Goal: Find specific page/section: Find specific page/section

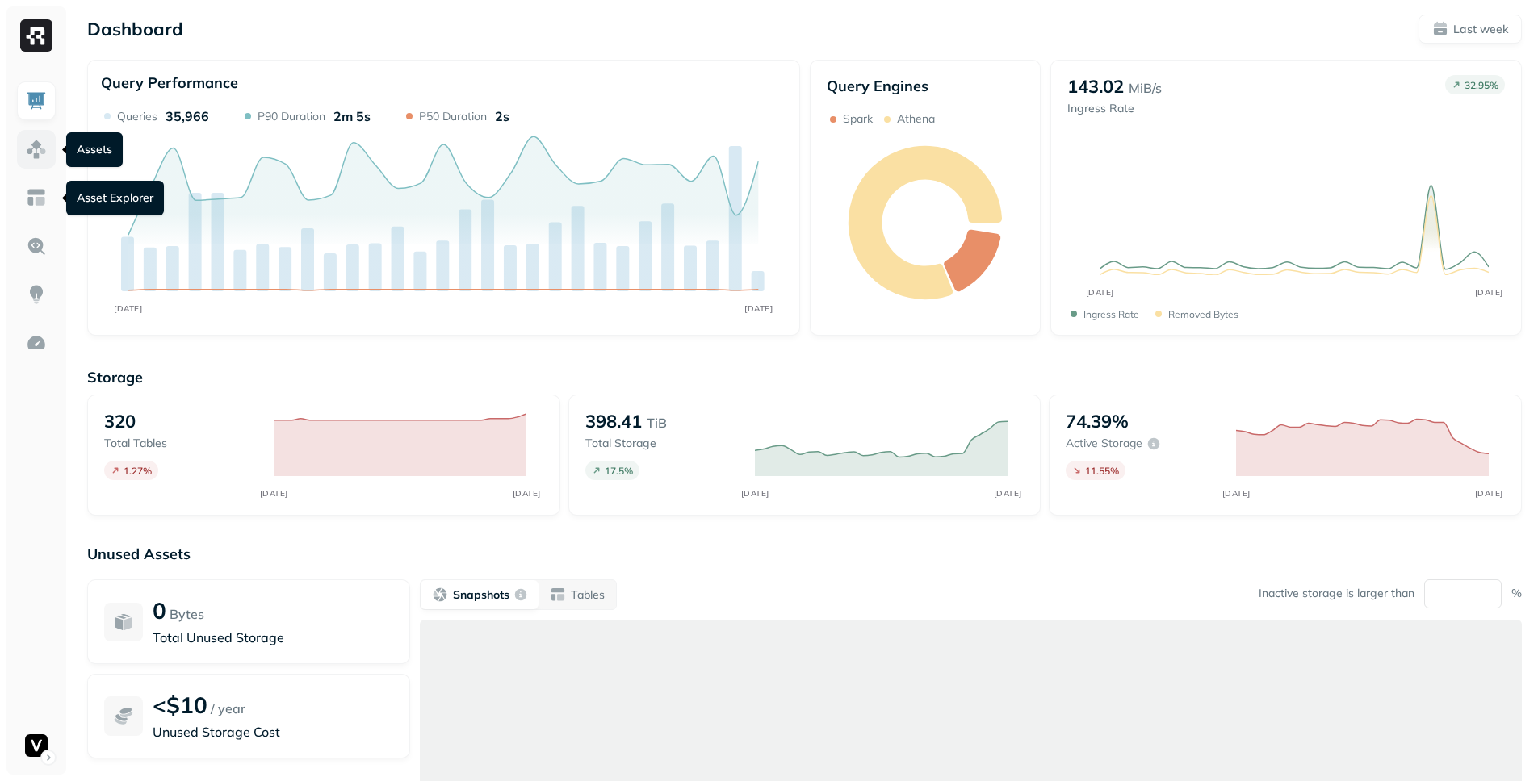
click at [38, 159] on img at bounding box center [36, 149] width 21 height 21
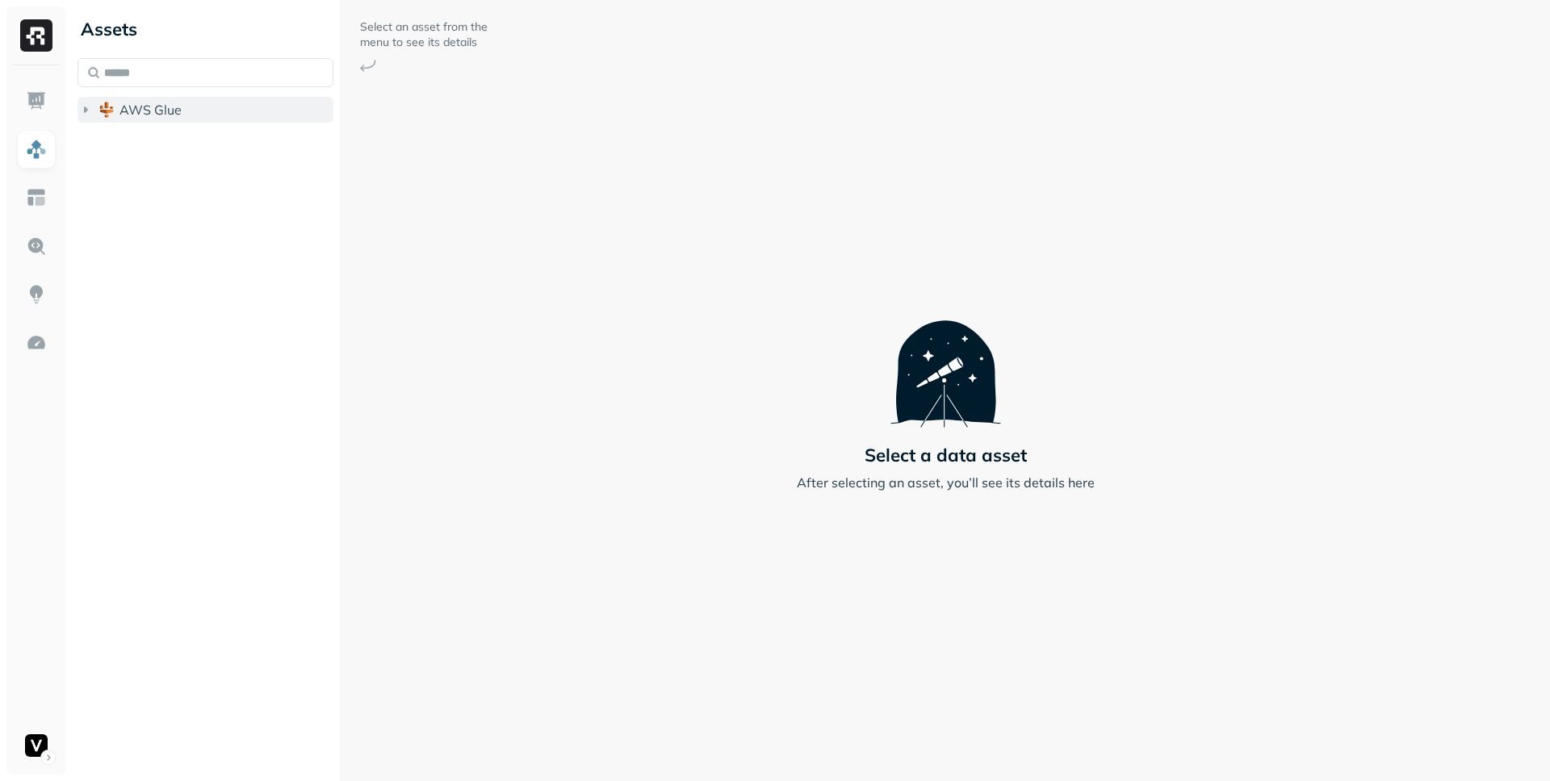
click at [83, 111] on icon "button" at bounding box center [86, 110] width 16 height 16
click at [105, 169] on icon "button" at bounding box center [102, 173] width 16 height 16
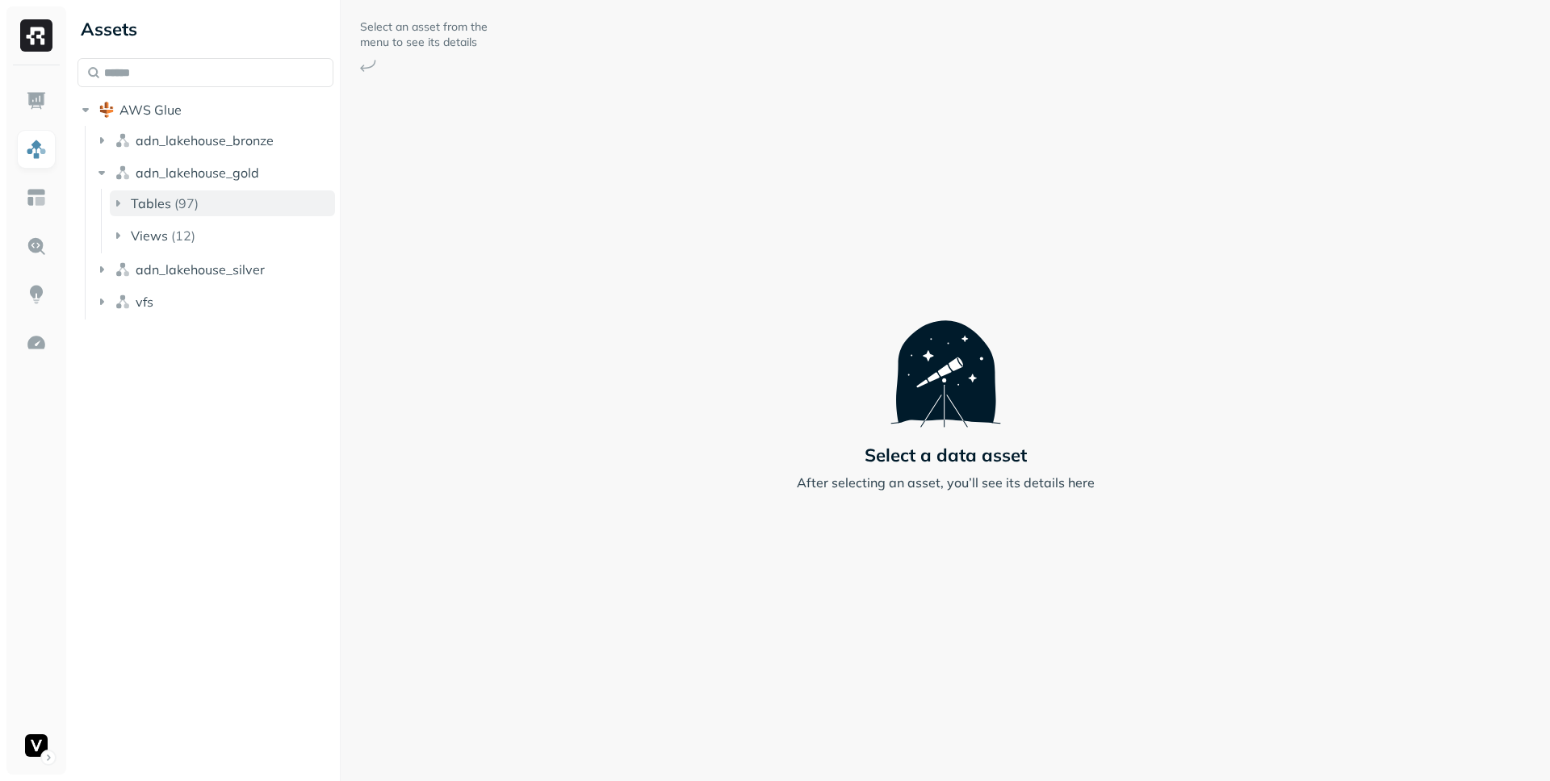
click at [112, 192] on button "Tables ( 97 )" at bounding box center [222, 204] width 225 height 26
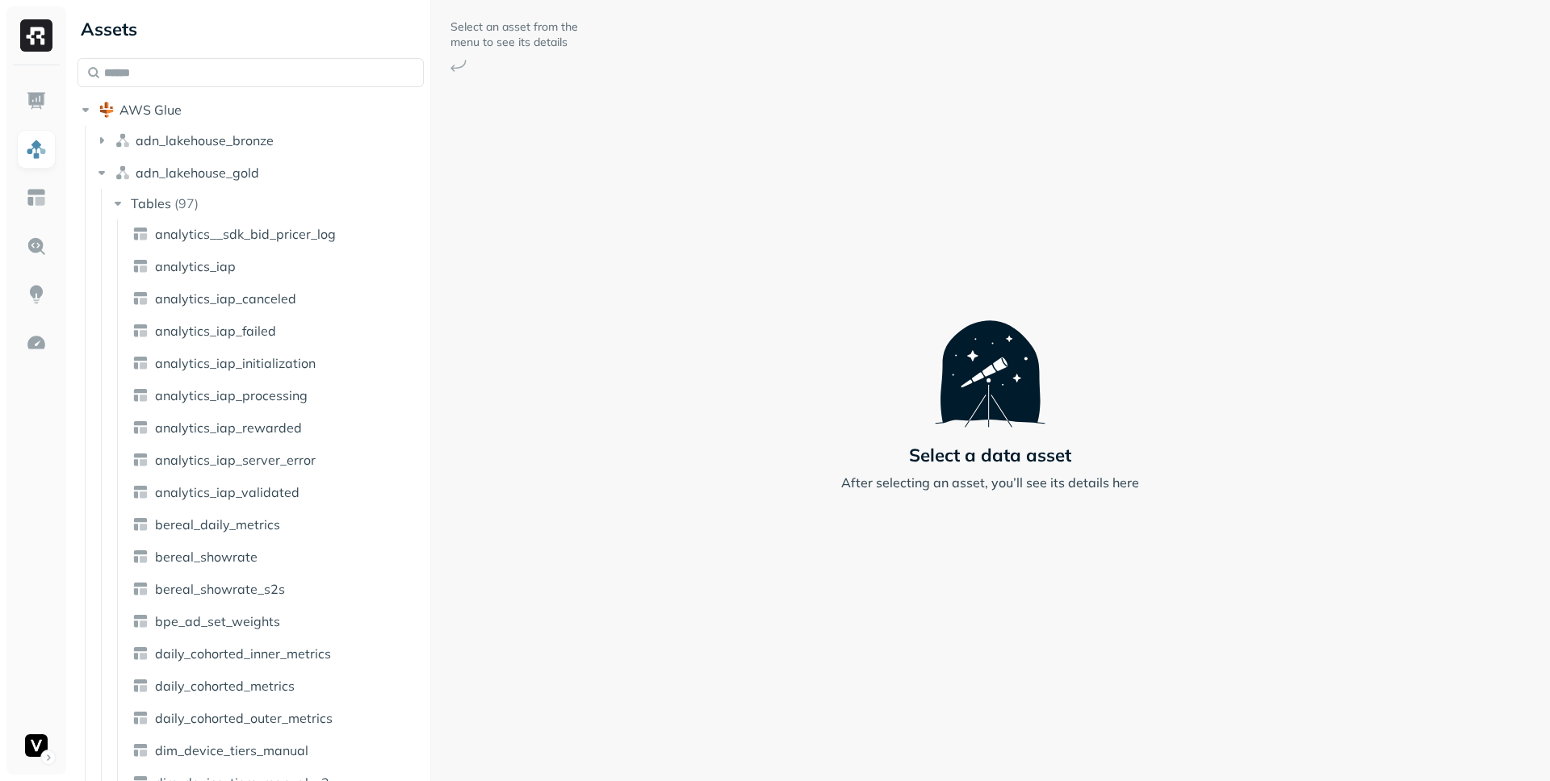
click at [430, 274] on div at bounding box center [430, 390] width 1 height 781
click at [107, 182] on button "adn_lakehouse_gold" at bounding box center [259, 173] width 331 height 26
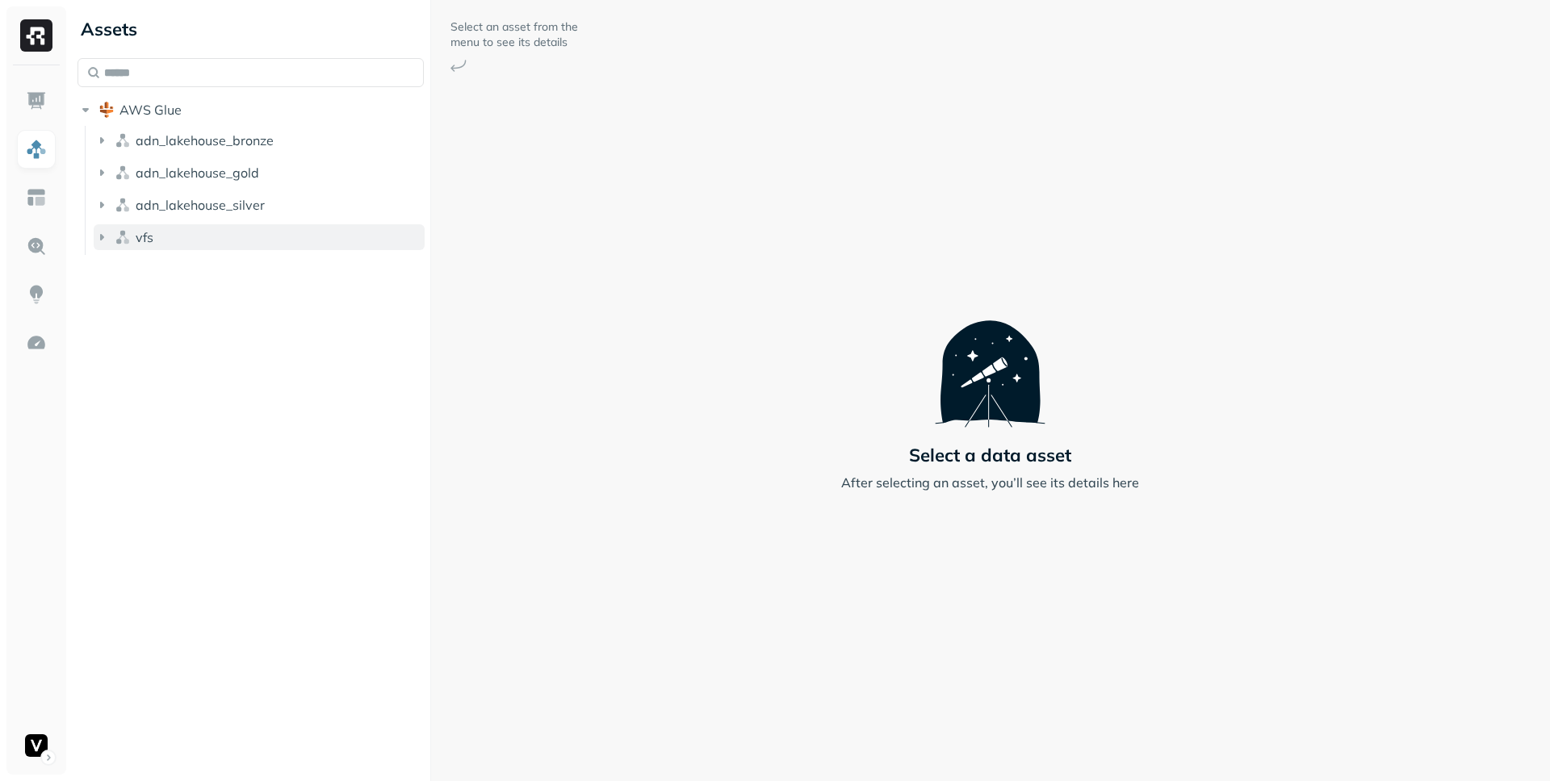
click at [106, 238] on icon "button" at bounding box center [102, 237] width 16 height 16
click at [116, 266] on icon "button" at bounding box center [118, 268] width 4 height 6
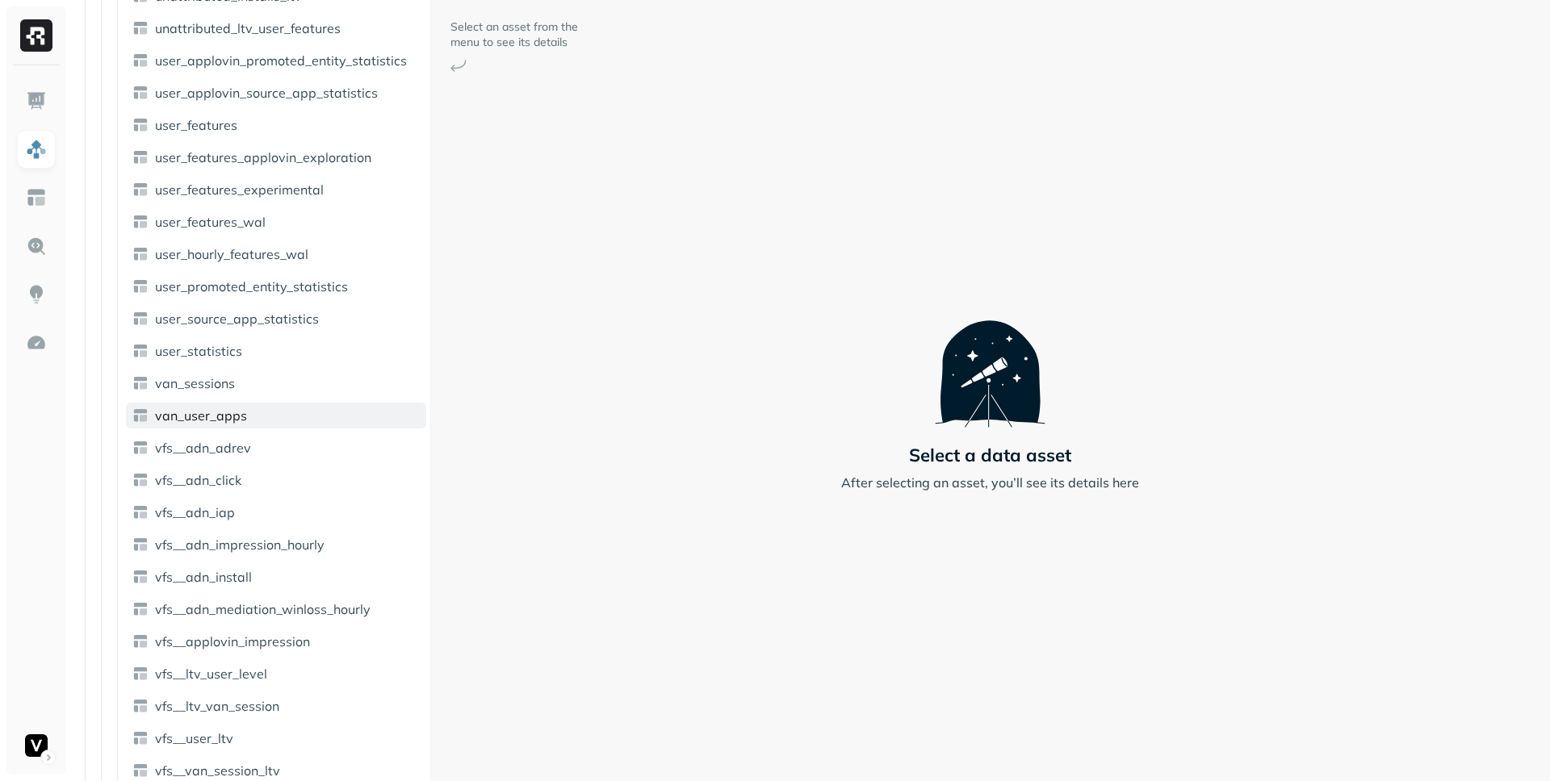
scroll to position [1482, 0]
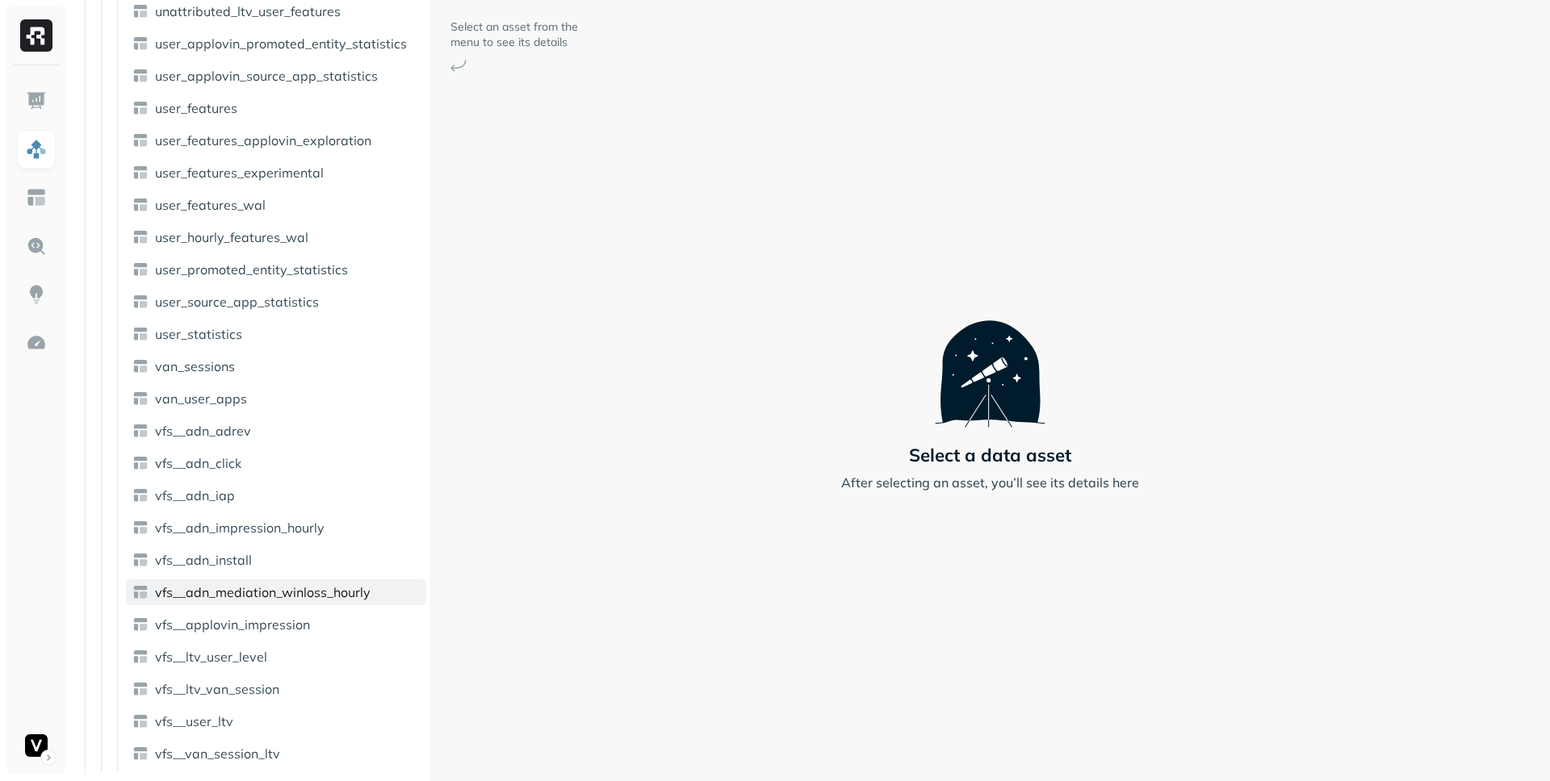
click at [289, 589] on span "vfs__adn_mediation_winloss_hourly" at bounding box center [263, 592] width 216 height 16
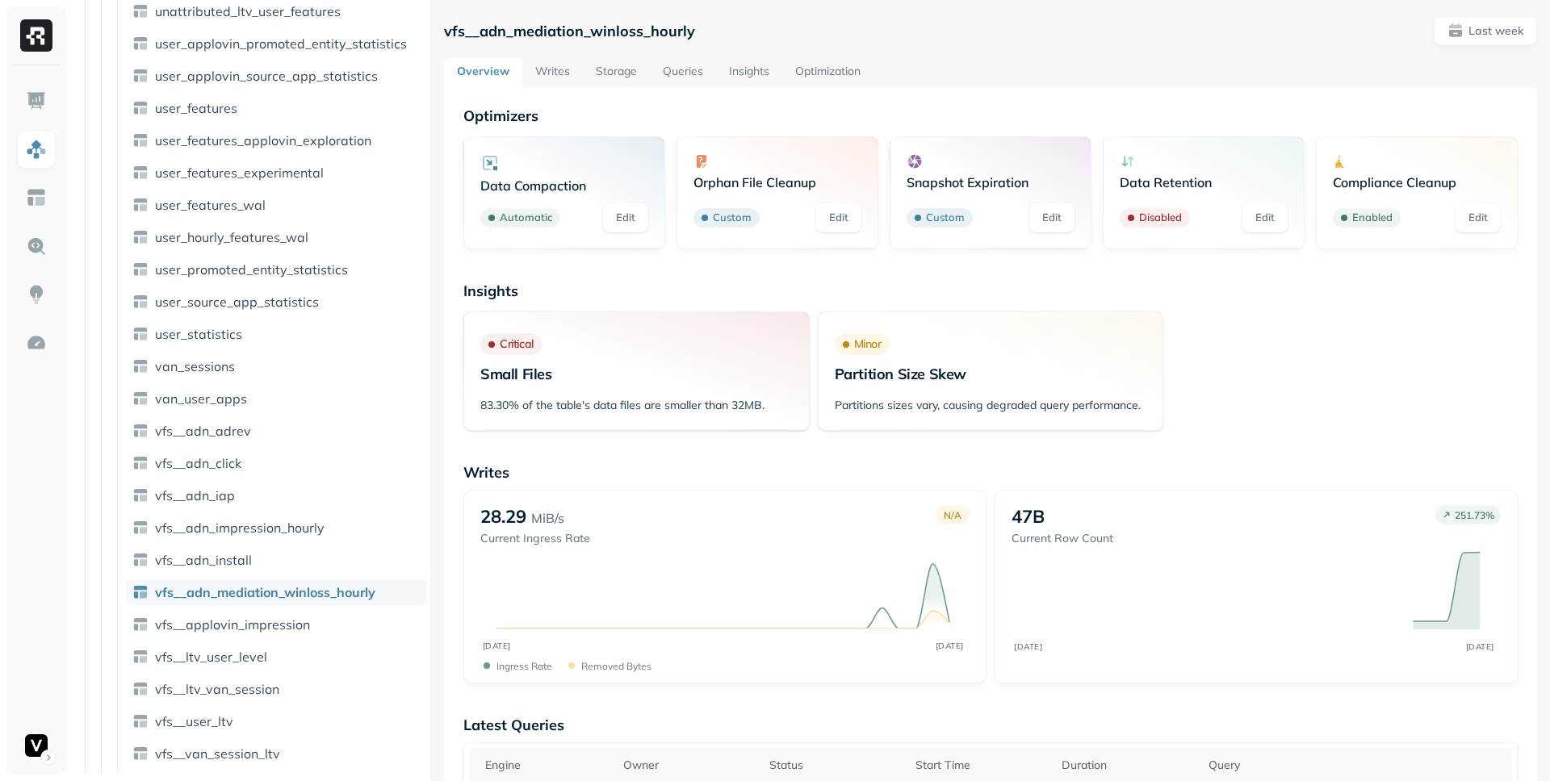
click at [1238, 337] on div "Critical Small Files 83.30% of the table's data files are smaller than 32MB. Mi…" at bounding box center [990, 371] width 1054 height 119
click at [825, 80] on link "Optimization" at bounding box center [827, 72] width 91 height 29
